Goal: Task Accomplishment & Management: Use online tool/utility

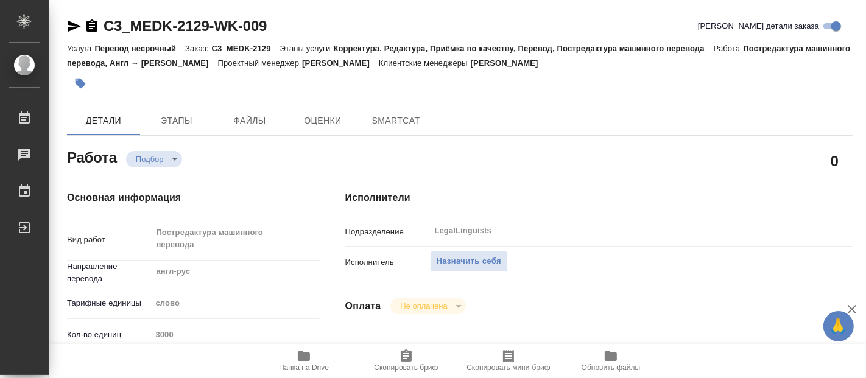
type textarea "x"
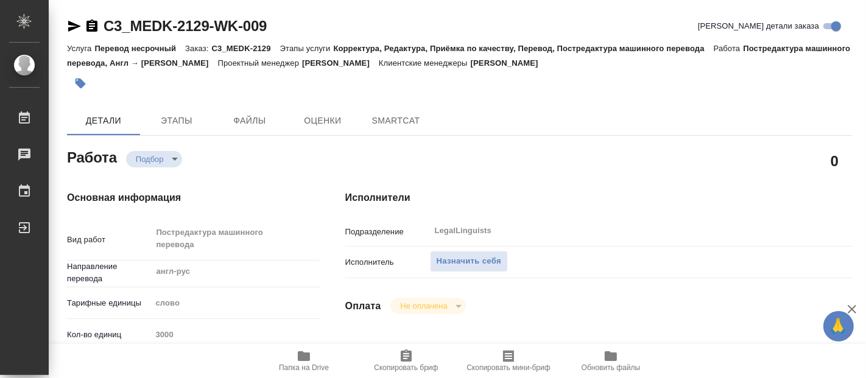
type textarea "x"
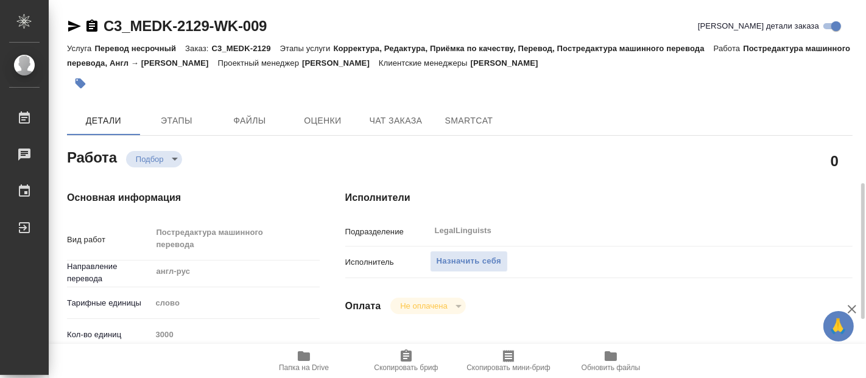
scroll to position [135, 0]
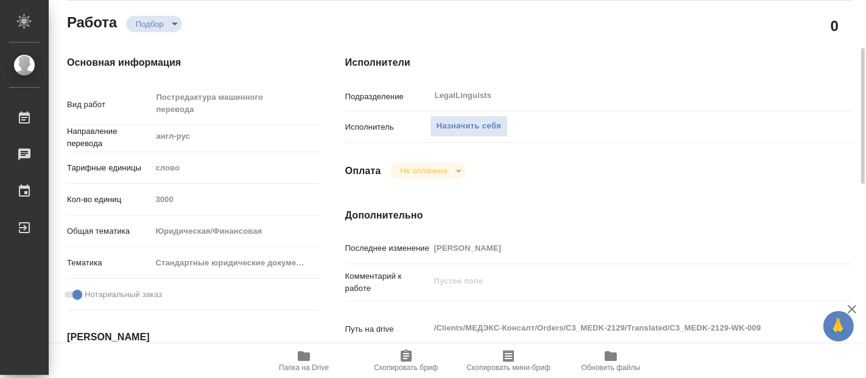
type textarea "x"
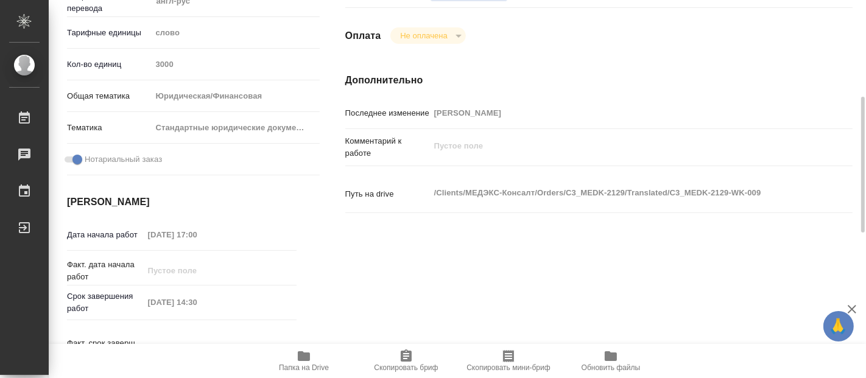
type textarea "x"
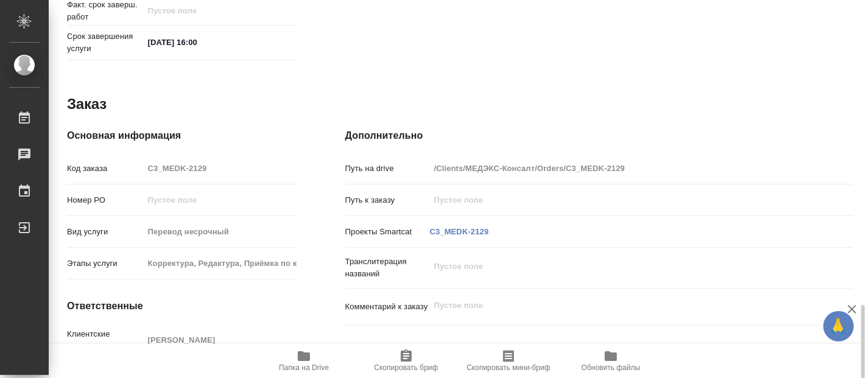
scroll to position [672, 0]
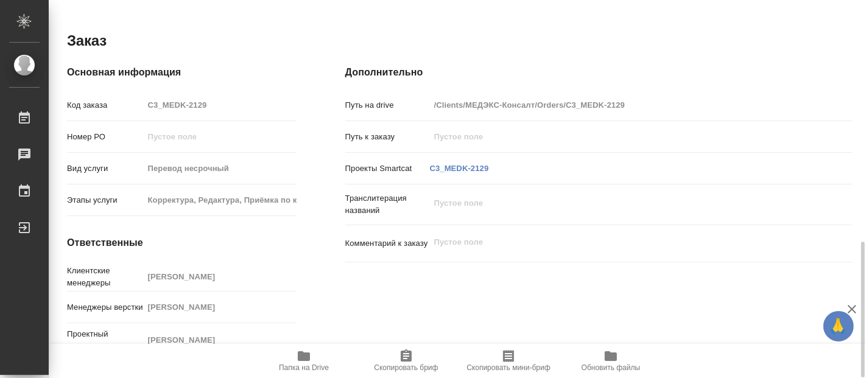
click at [302, 360] on icon "button" at bounding box center [304, 356] width 12 height 10
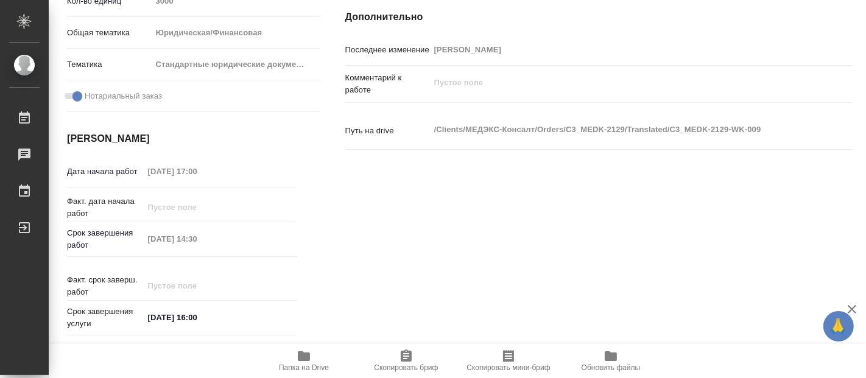
scroll to position [0, 0]
